Goal: Navigation & Orientation: Find specific page/section

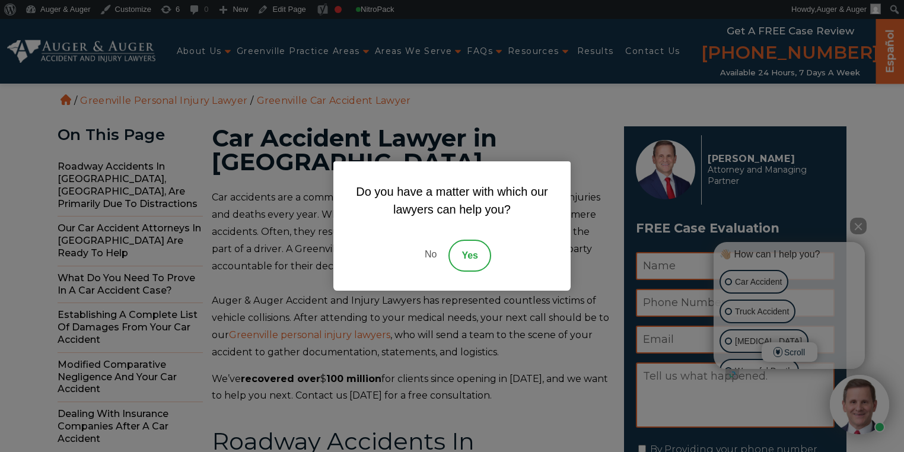
click at [430, 262] on link "No" at bounding box center [431, 256] width 36 height 32
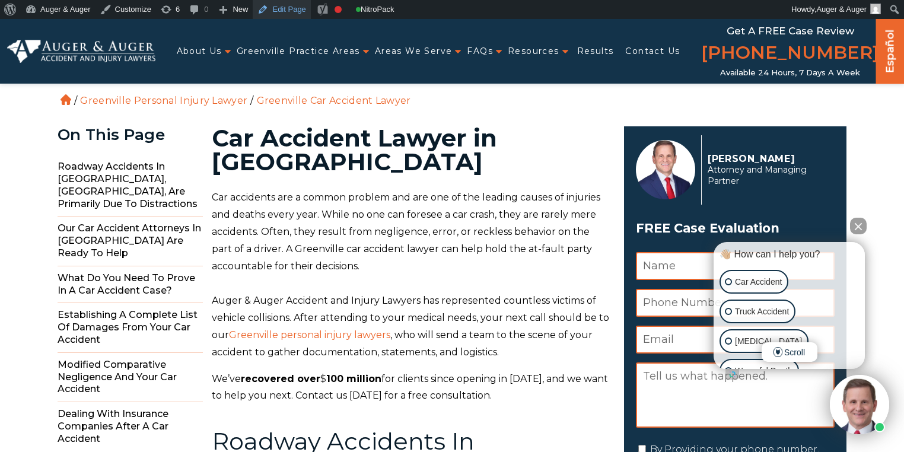
click at [285, 9] on link "Edit Page" at bounding box center [282, 9] width 58 height 19
click at [899, 46] on div "Español" at bounding box center [890, 49] width 28 height 68
click at [892, 47] on link "Español" at bounding box center [890, 49] width 19 height 62
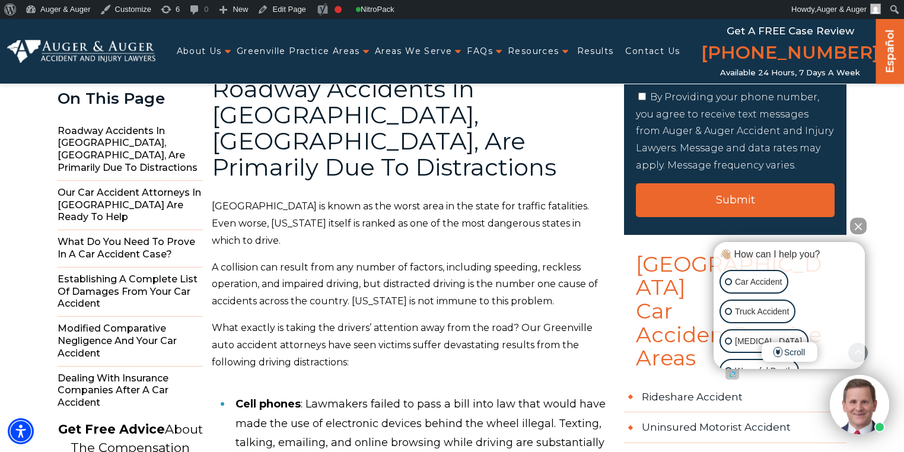
scroll to position [475, 0]
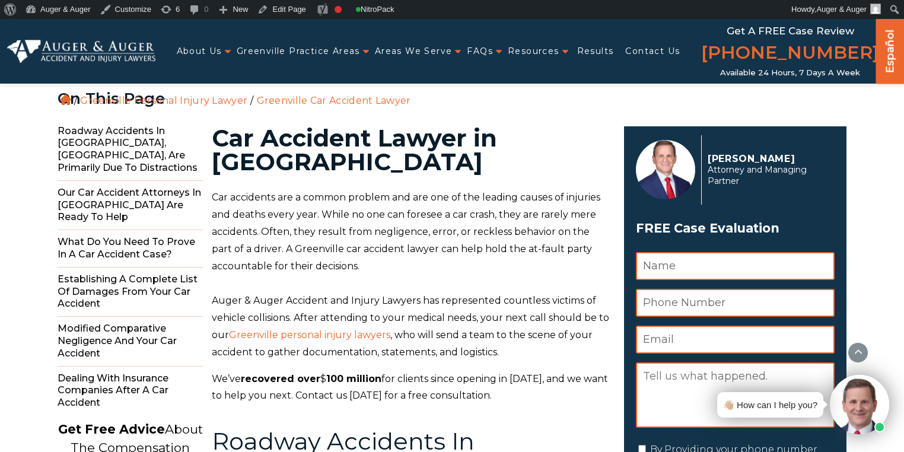
scroll to position [472, 0]
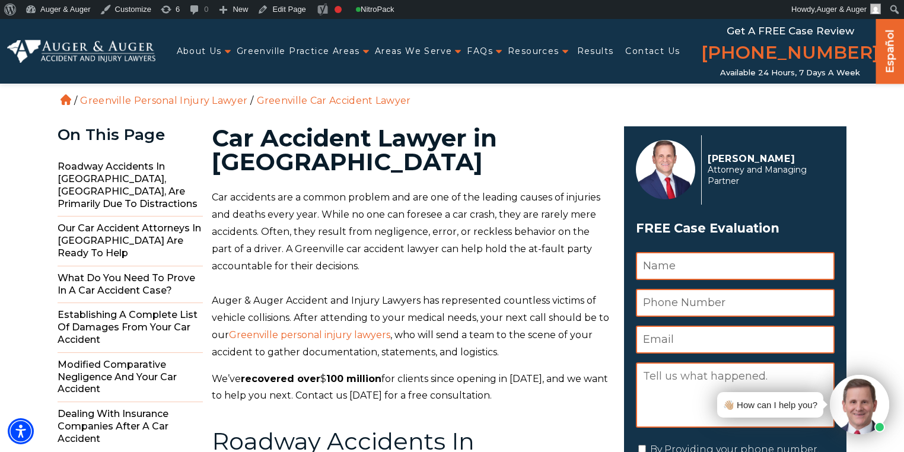
click at [883, 58] on link "Español" at bounding box center [890, 49] width 19 height 62
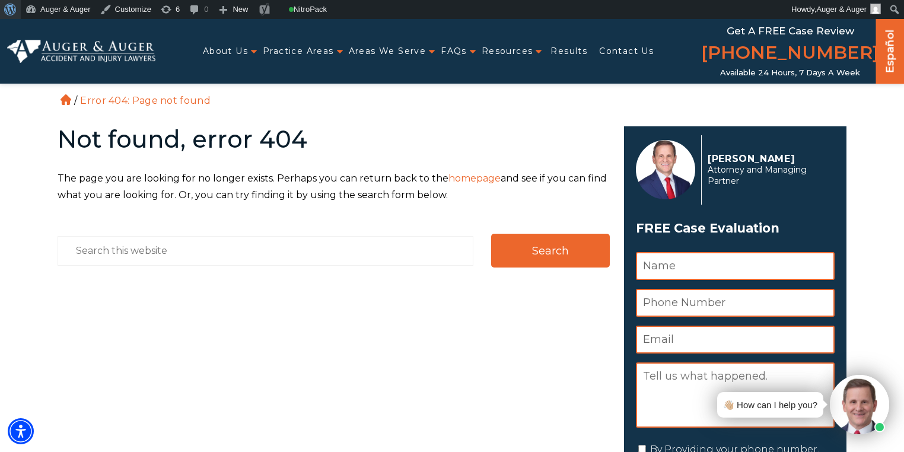
click at [9, 9] on span "Toolbar" at bounding box center [8, 8] width 9 height 17
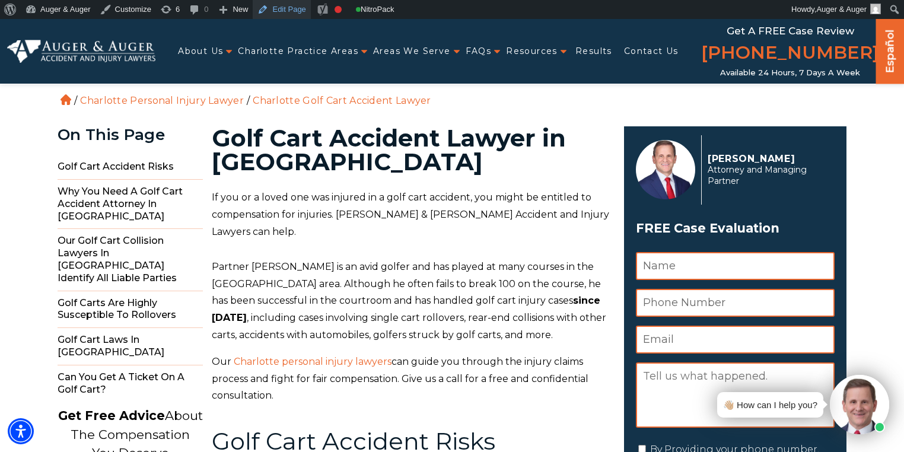
click at [283, 8] on link "Edit Page" at bounding box center [282, 9] width 58 height 19
